Goal: Task Accomplishment & Management: Manage account settings

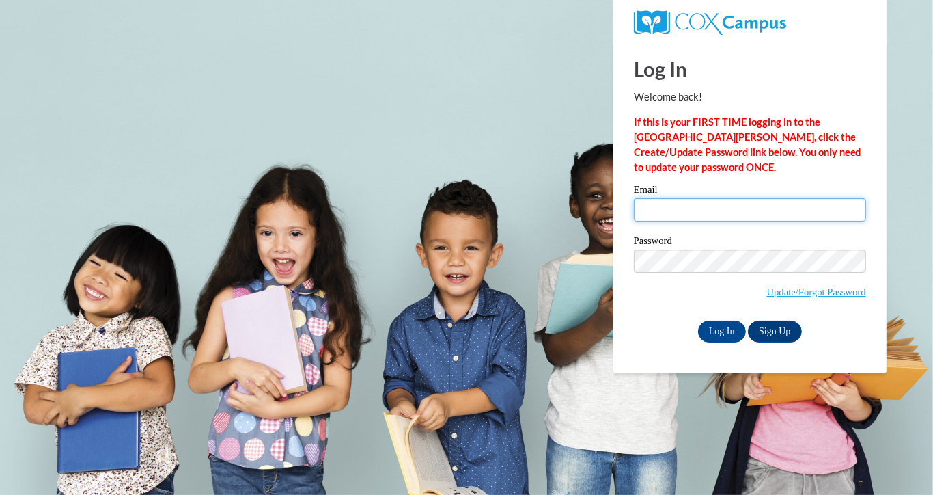
click at [667, 213] on input "Email" at bounding box center [750, 209] width 232 height 23
click at [673, 212] on input "Email" at bounding box center [750, 209] width 232 height 23
type input "haleigh.eisenman@bcesc.org"
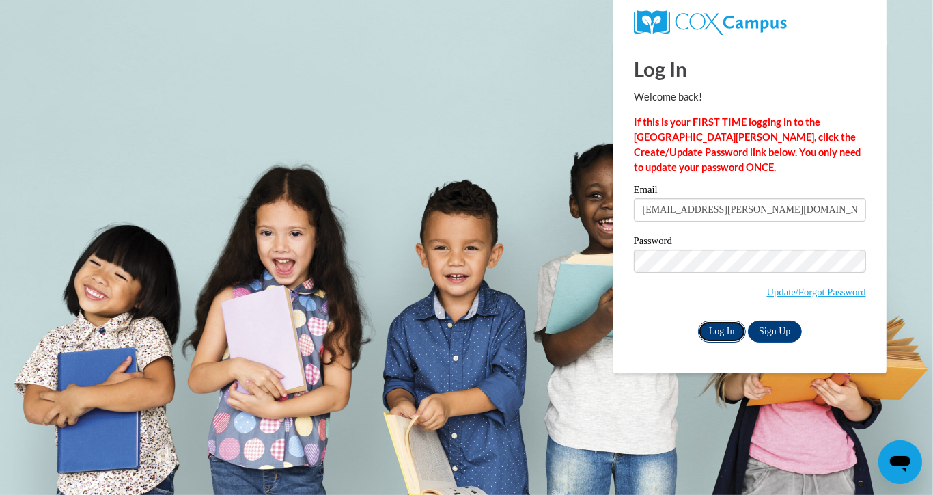
click at [728, 327] on input "Log In" at bounding box center [722, 331] width 48 height 22
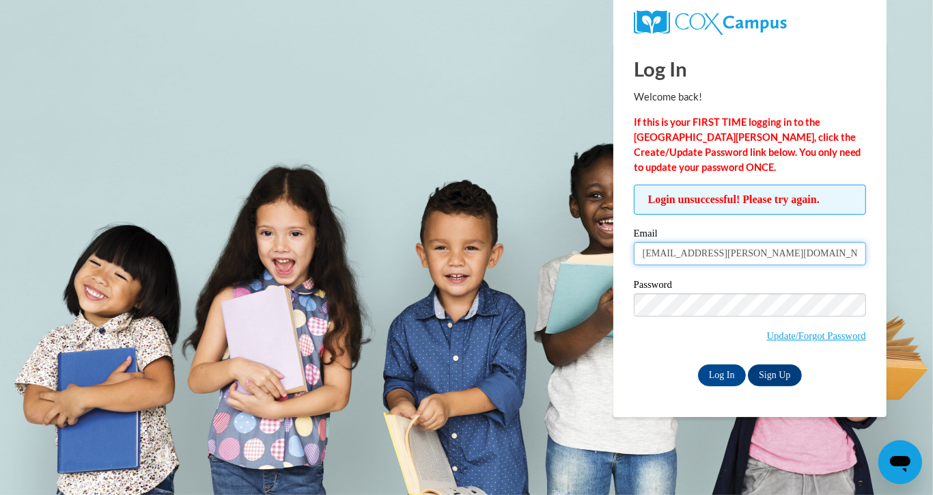
click at [713, 258] on input "haleigh.eisenman@bcesc.org" at bounding box center [750, 253] width 232 height 23
type input "haleigheisenman@gmail.com"
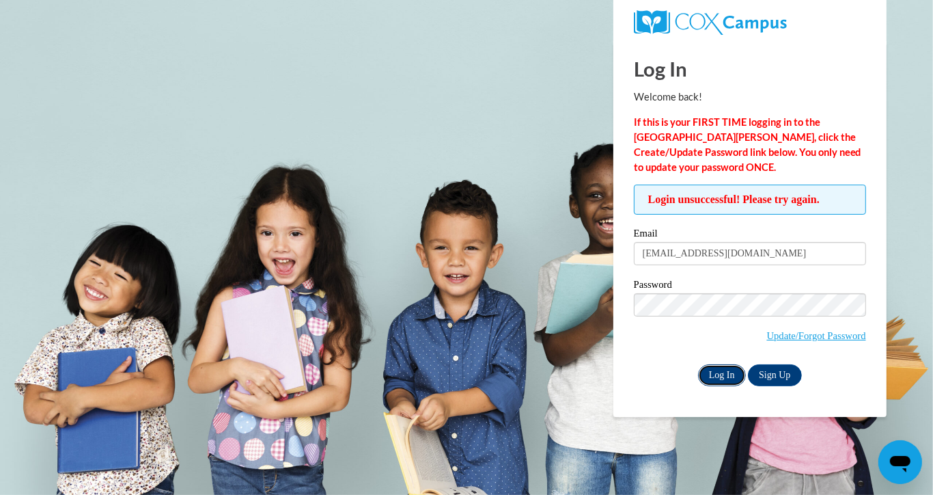
click at [730, 374] on input "Log In" at bounding box center [722, 375] width 48 height 22
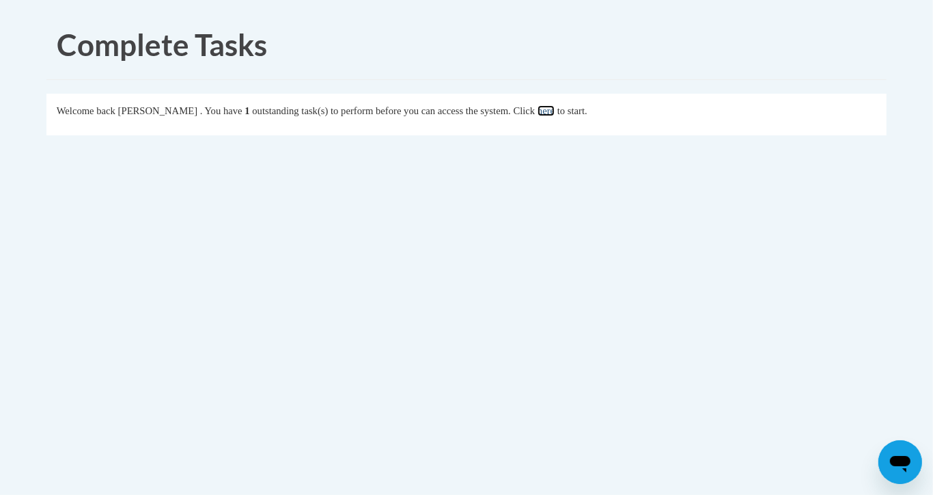
click at [555, 110] on link "here" at bounding box center [546, 110] width 17 height 11
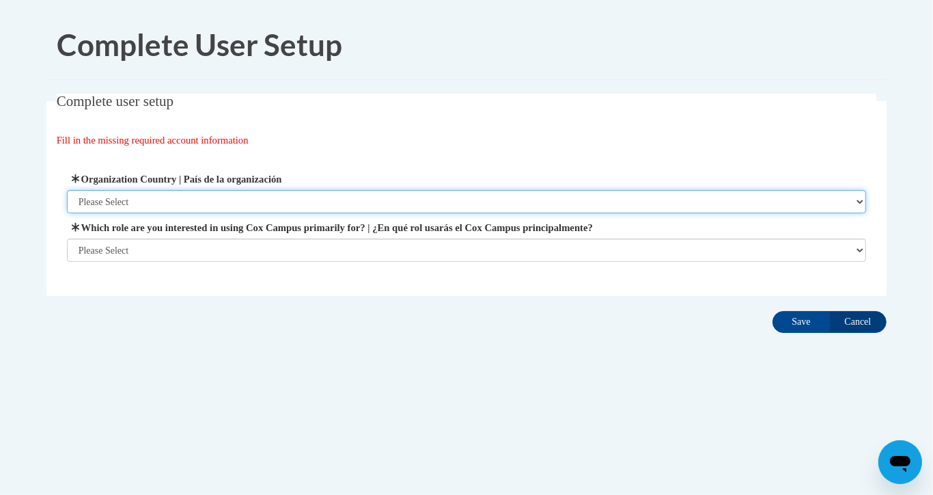
click at [259, 199] on select "Please Select United States | Estados Unidos Outside of the United States | Fue…" at bounding box center [467, 201] width 800 height 23
select select "ad49bcad-a171-4b2e-b99c-48b446064914"
click at [67, 190] on select "Please Select United States | Estados Unidos Outside of the United States | Fue…" at bounding box center [467, 201] width 800 height 23
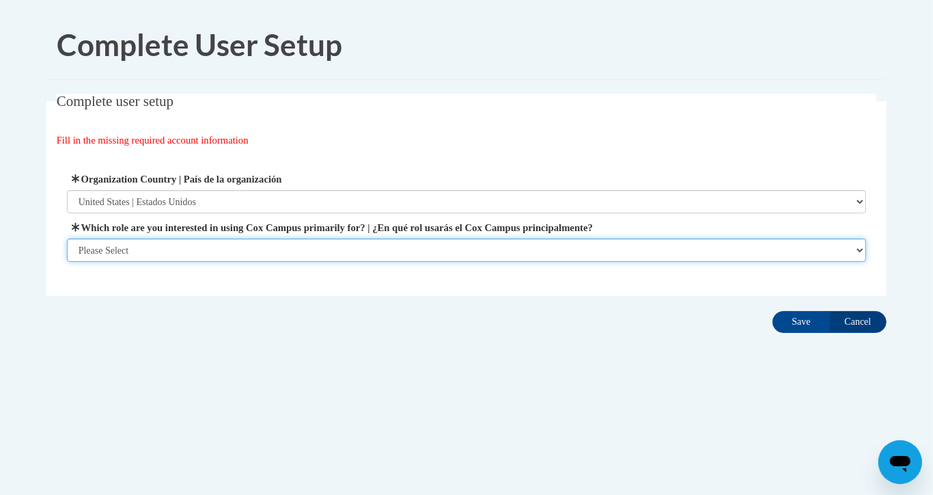
click at [262, 247] on select "Please Select College/University | Colegio/Universidad Community/Nonprofit Part…" at bounding box center [467, 249] width 800 height 23
select select "fbf2d438-af2f-41f8-98f1-81c410e29de3"
click at [67, 262] on select "Please Select College/University | Colegio/Universidad Community/Nonprofit Part…" at bounding box center [467, 249] width 800 height 23
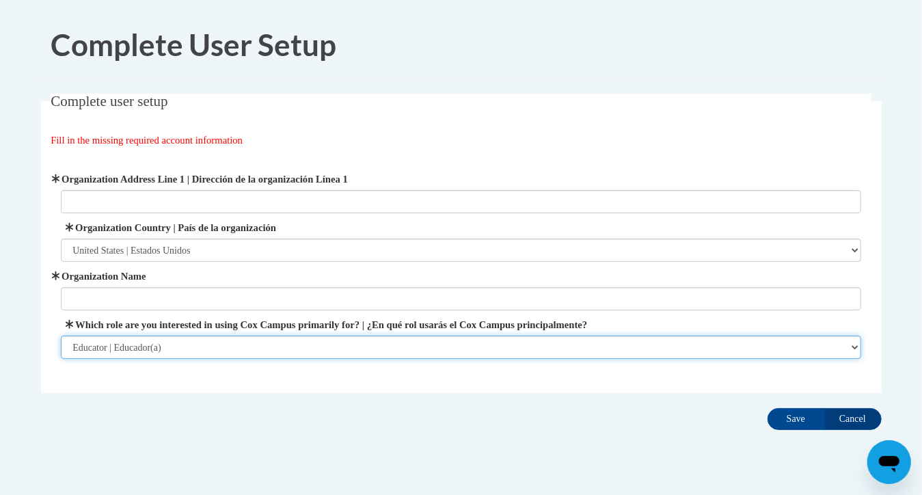
click at [350, 340] on select "Please Select College/University | Colegio/Universidad Community/Nonprofit Part…" at bounding box center [461, 346] width 800 height 23
click at [61, 335] on select "Please Select College/University | Colegio/Universidad Community/Nonprofit Part…" at bounding box center [461, 346] width 800 height 23
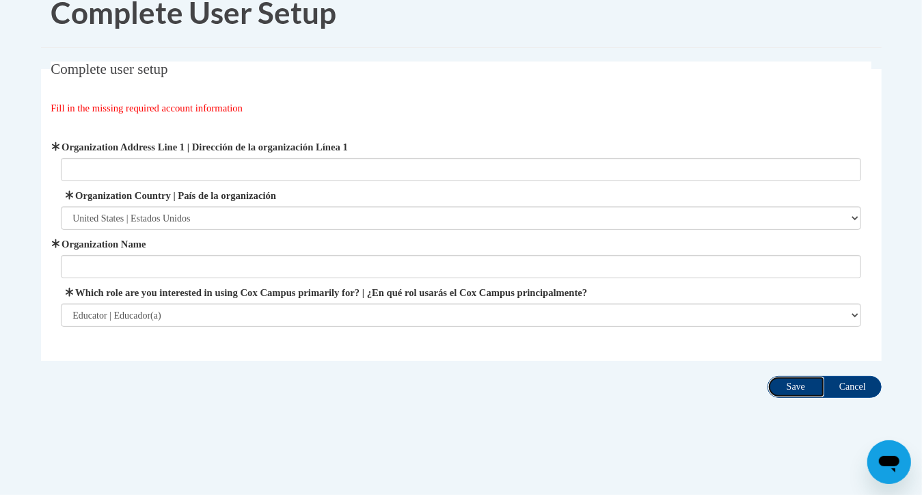
click at [786, 381] on input "Save" at bounding box center [795, 387] width 57 height 22
click at [856, 389] on input "Cancel" at bounding box center [852, 387] width 57 height 22
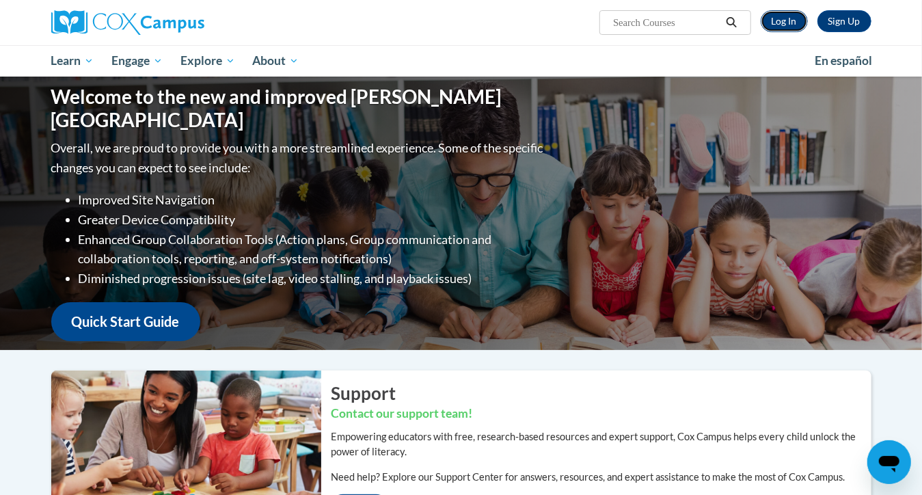
click at [799, 15] on link "Log In" at bounding box center [783, 21] width 47 height 22
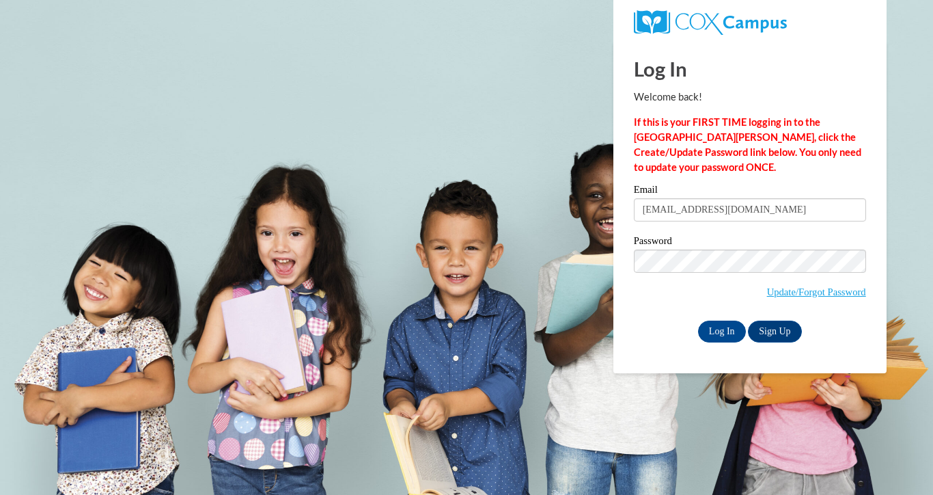
click at [672, 219] on input "[EMAIL_ADDRESS][DOMAIN_NAME]" at bounding box center [750, 209] width 232 height 23
click at [739, 320] on div "Log In Sign Up" at bounding box center [750, 331] width 232 height 22
click at [733, 322] on input "Log In" at bounding box center [722, 331] width 48 height 22
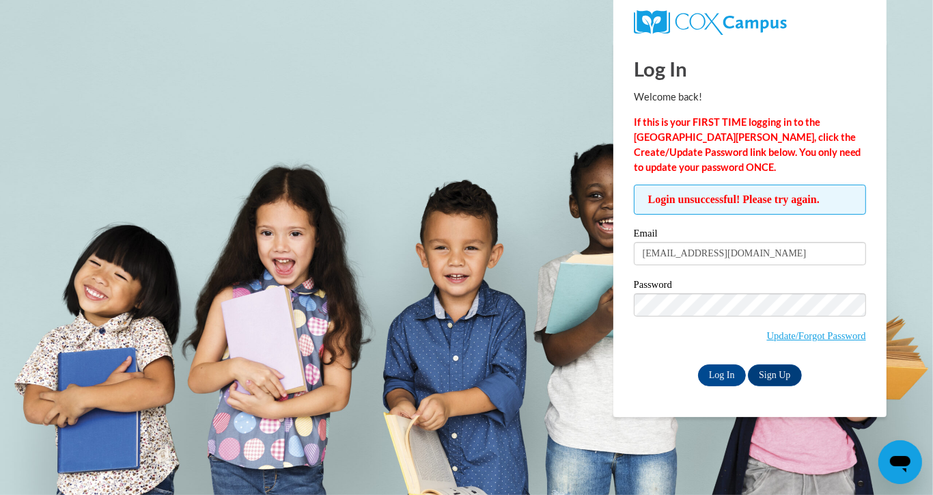
click at [732, 266] on div "Email haleigheisenman@gmail.com" at bounding box center [750, 251] width 232 height 47
click at [704, 258] on input "haleigheisenman@gmail.com" at bounding box center [750, 253] width 232 height 23
type input "[EMAIL_ADDRESS][PERSON_NAME][DOMAIN_NAME]"
click at [718, 381] on input "Log In" at bounding box center [722, 375] width 48 height 22
click at [715, 261] on input "[EMAIL_ADDRESS][PERSON_NAME][DOMAIN_NAME]" at bounding box center [750, 253] width 232 height 23
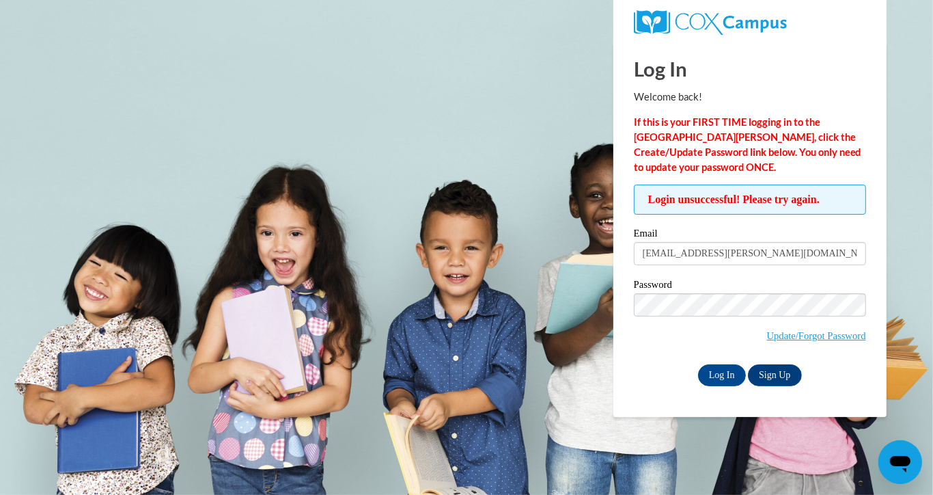
click at [638, 370] on div "Log In Sign Up" at bounding box center [750, 375] width 232 height 22
click at [702, 380] on input "Log In" at bounding box center [722, 375] width 48 height 22
click at [698, 364] on input "Log In" at bounding box center [722, 375] width 48 height 22
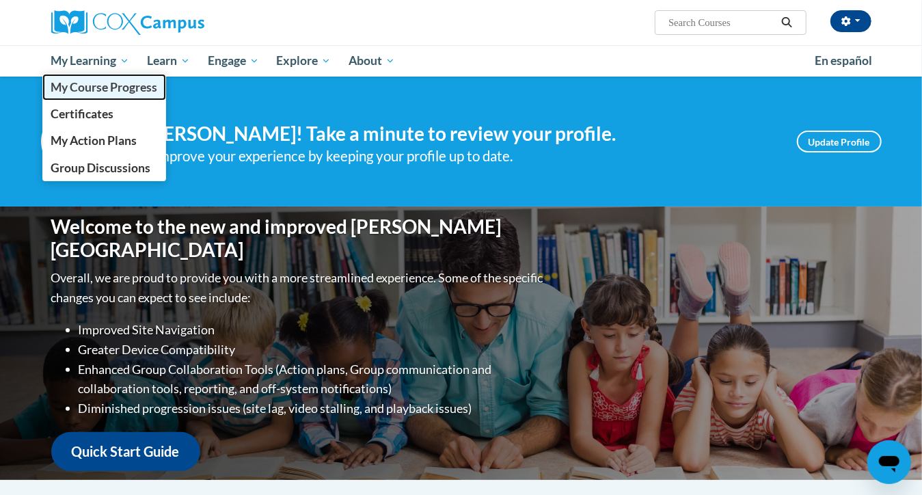
click at [89, 80] on span "My Course Progress" at bounding box center [104, 87] width 107 height 14
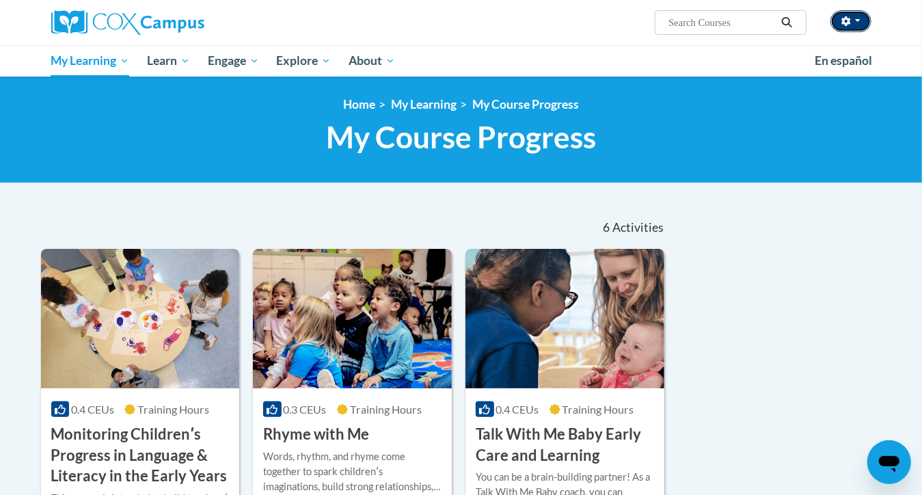
click at [854, 20] on button "button" at bounding box center [850, 21] width 41 height 22
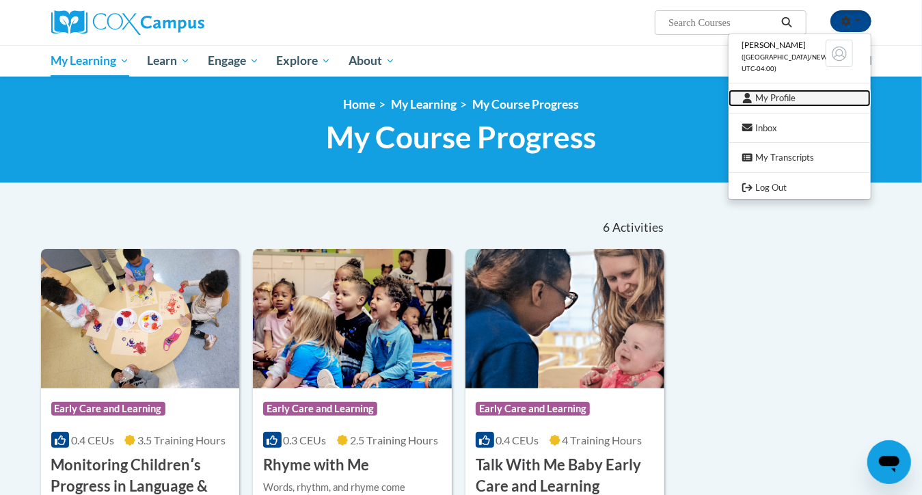
click at [788, 103] on link "My Profile" at bounding box center [799, 97] width 142 height 17
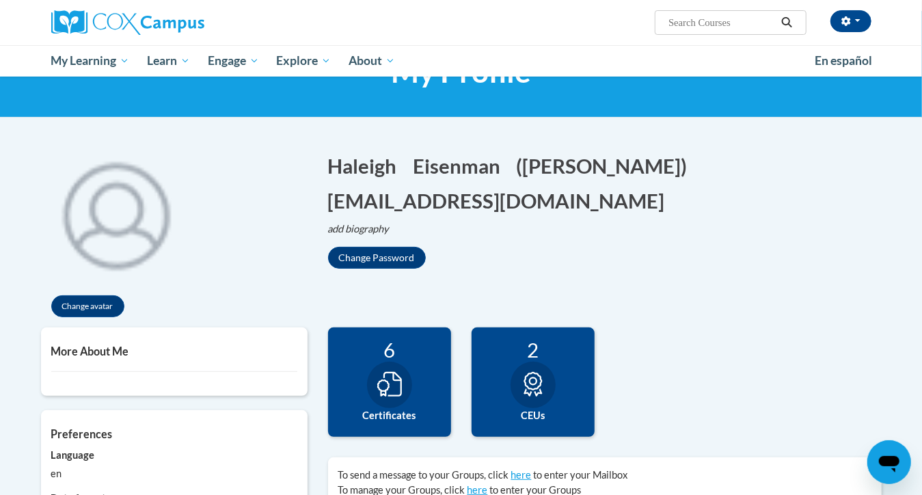
scroll to position [57, 0]
